Goal: Information Seeking & Learning: Learn about a topic

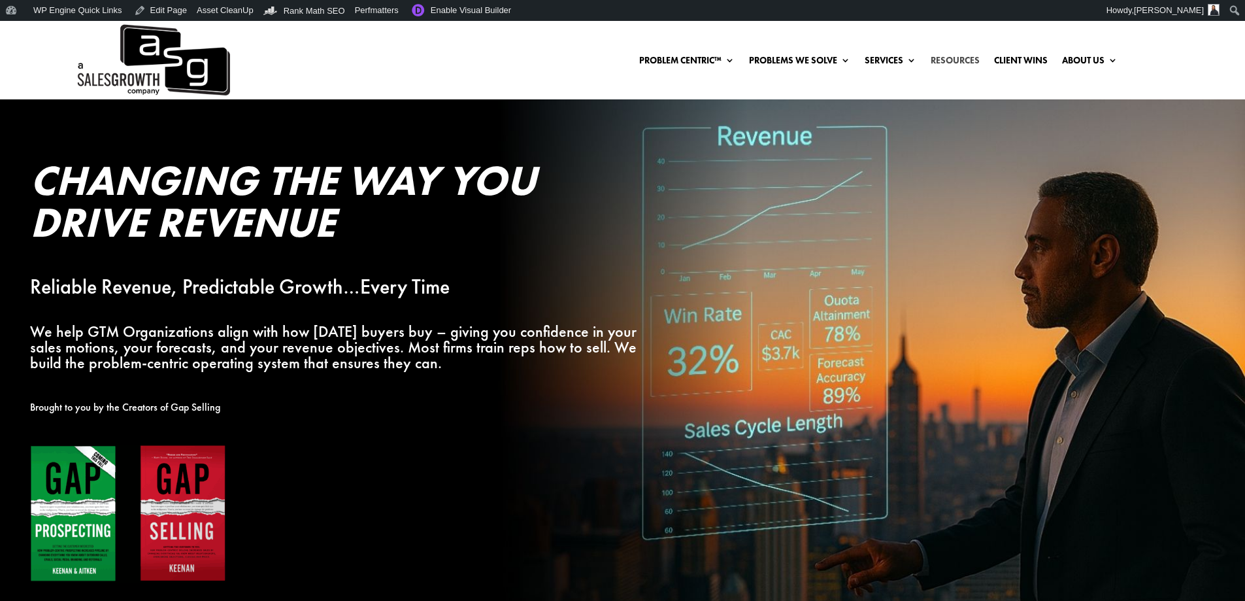
click at [957, 59] on link "Resources" at bounding box center [955, 63] width 49 height 14
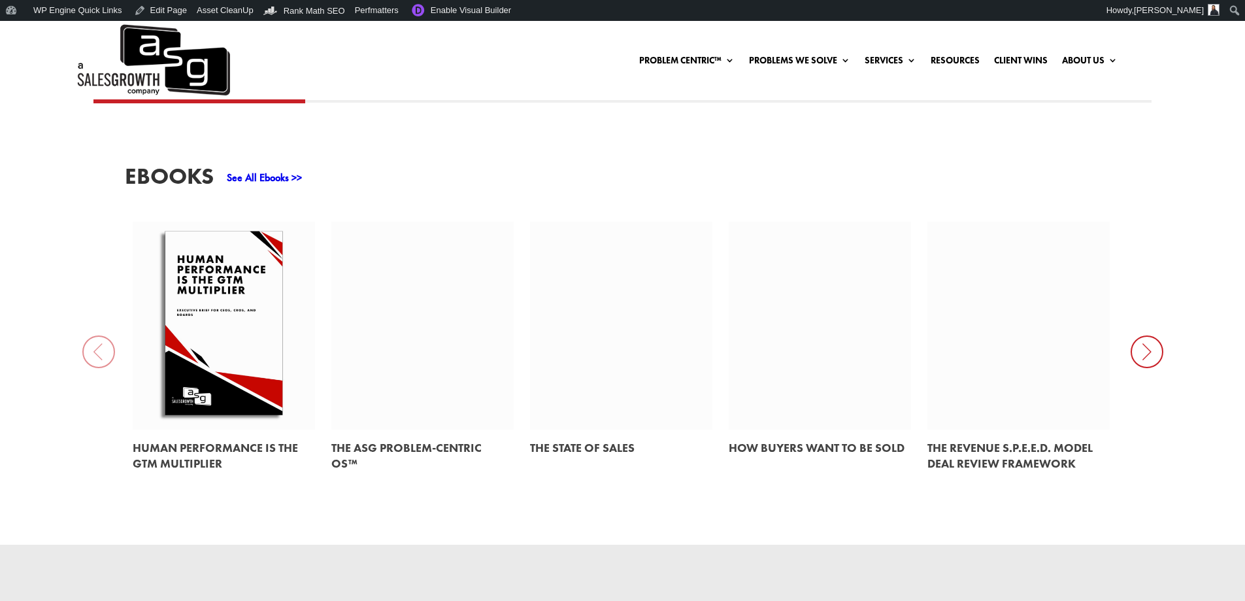
scroll to position [653, 0]
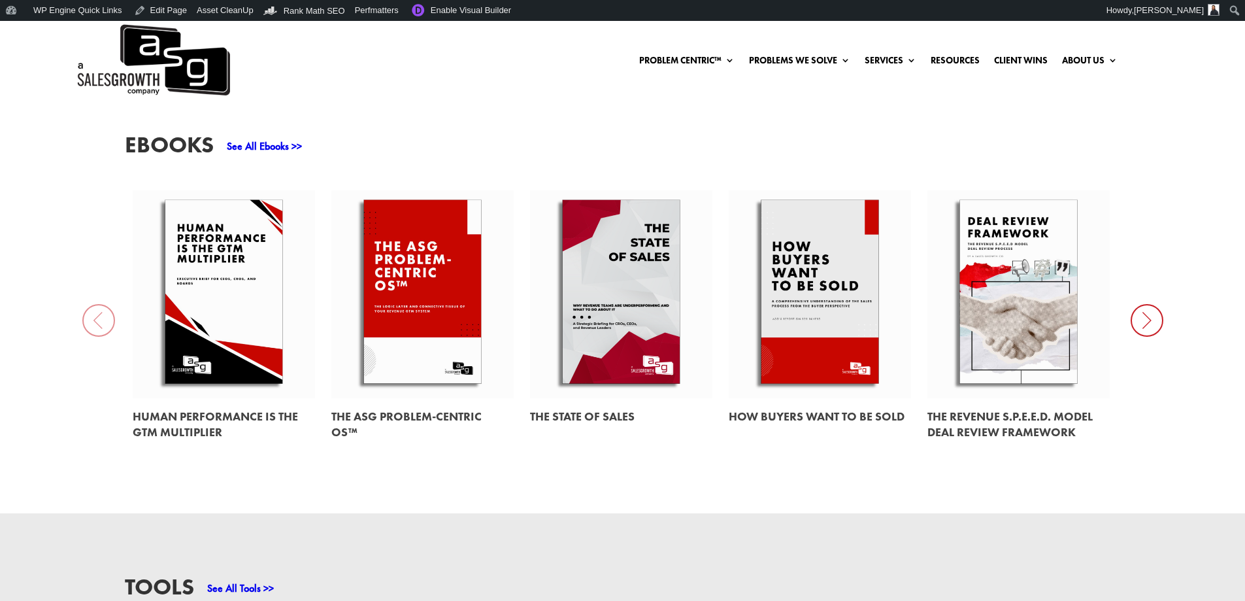
click at [844, 292] on link at bounding box center [820, 294] width 182 height 208
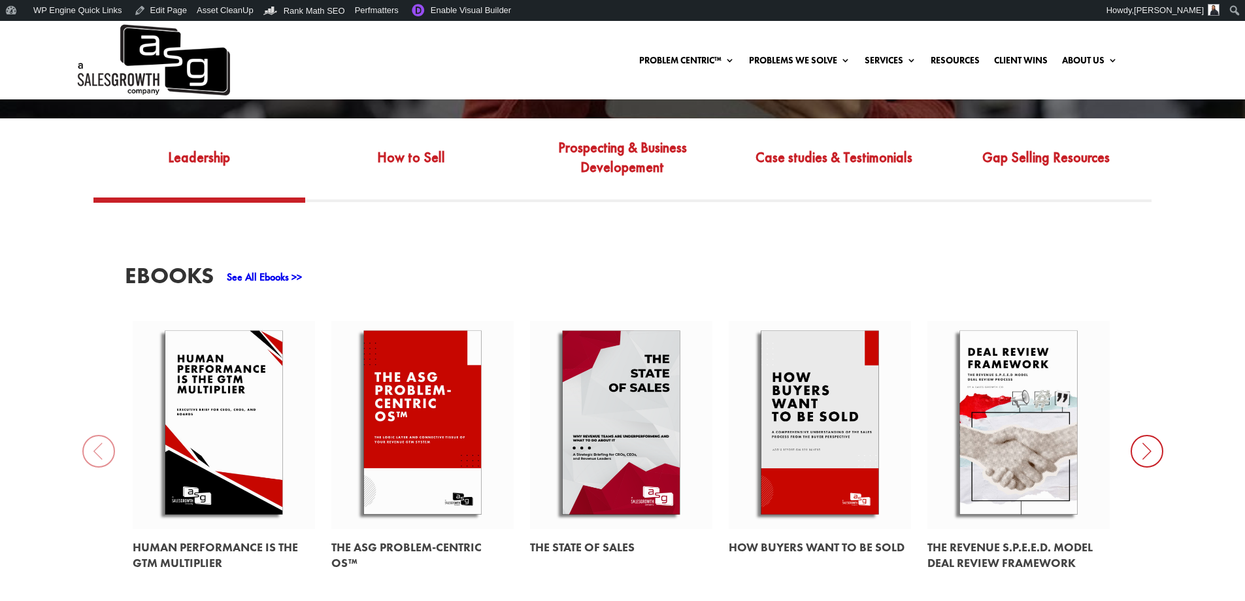
scroll to position [588, 0]
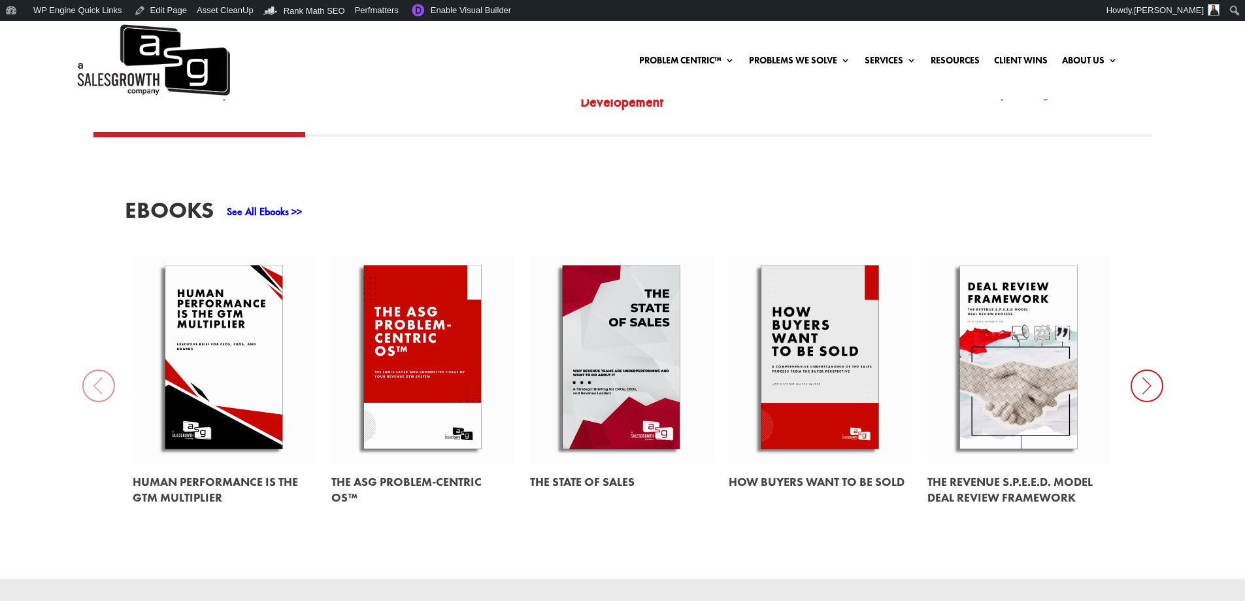
click at [273, 214] on link "See All Ebooks >>" at bounding box center [264, 212] width 75 height 14
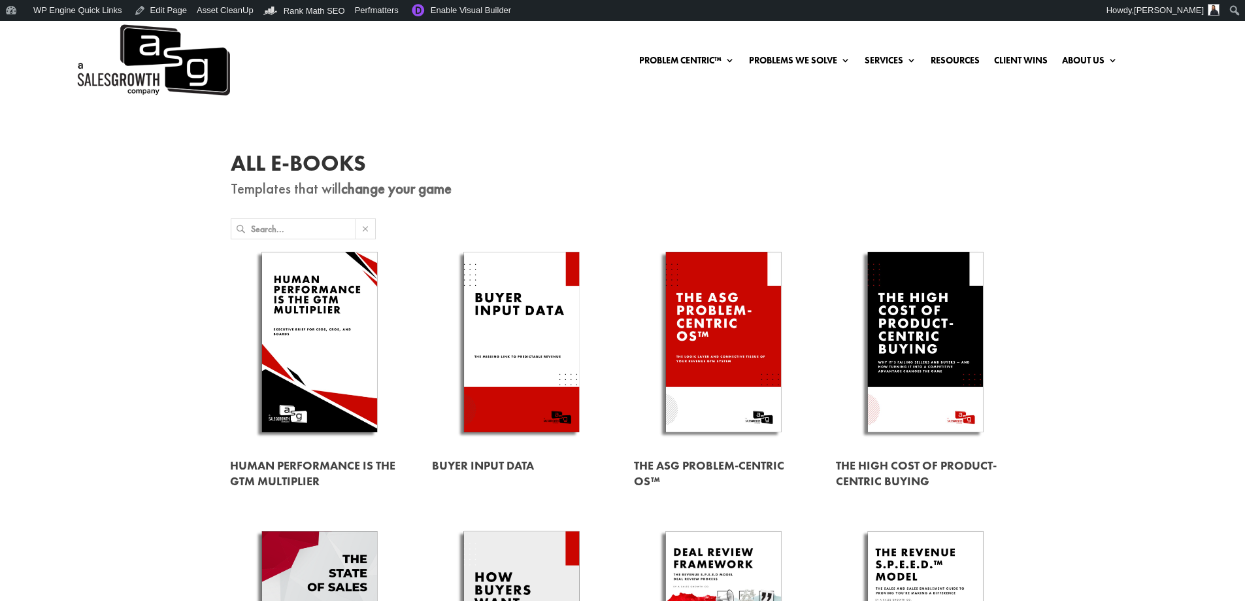
click at [497, 307] on link at bounding box center [521, 344] width 179 height 204
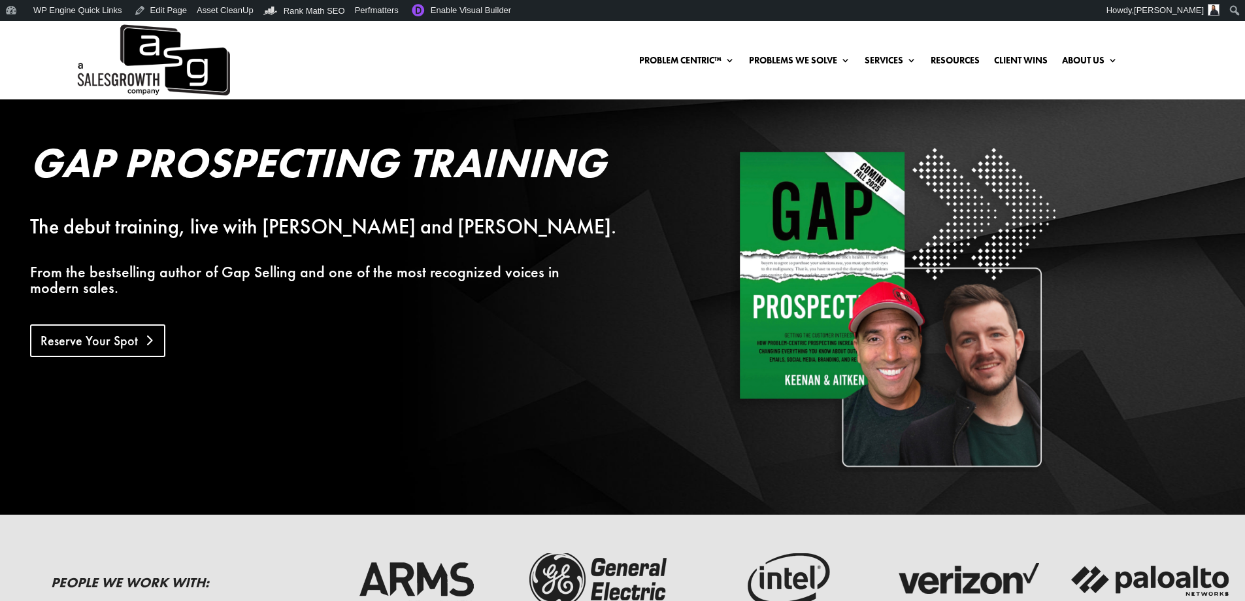
click at [74, 335] on link "Reserve Your Spot" at bounding box center [97, 340] width 135 height 33
click at [109, 326] on link "Reserve Your Spot" at bounding box center [97, 340] width 135 height 33
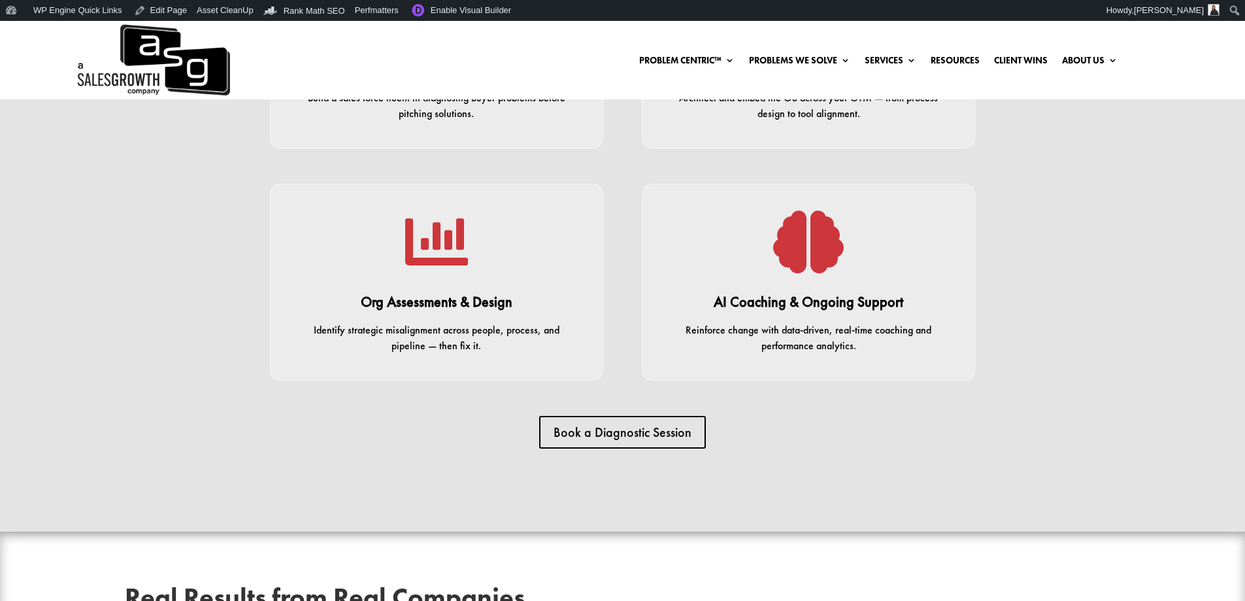
scroll to position [2558, 0]
